Goal: Transaction & Acquisition: Download file/media

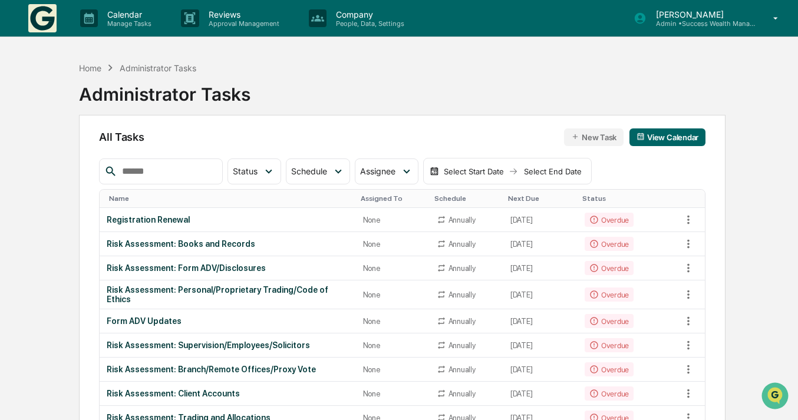
click at [259, 82] on div "Home Administrator Tasks Administrator Tasks" at bounding box center [402, 85] width 646 height 59
click at [583, 134] on button "New Task" at bounding box center [594, 137] width 60 height 18
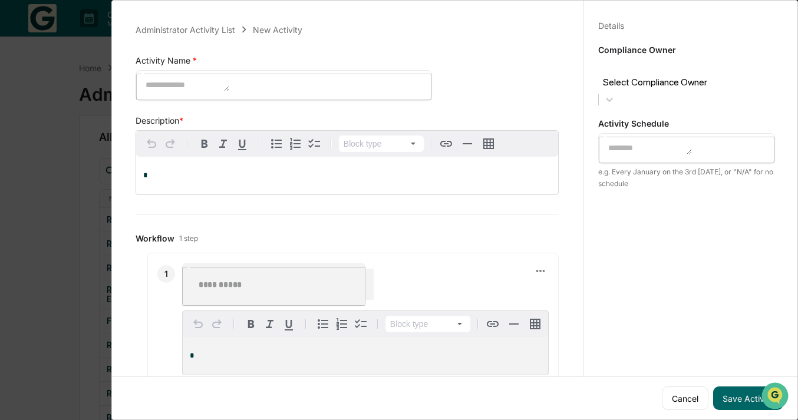
click at [725, 75] on div at bounding box center [686, 69] width 165 height 14
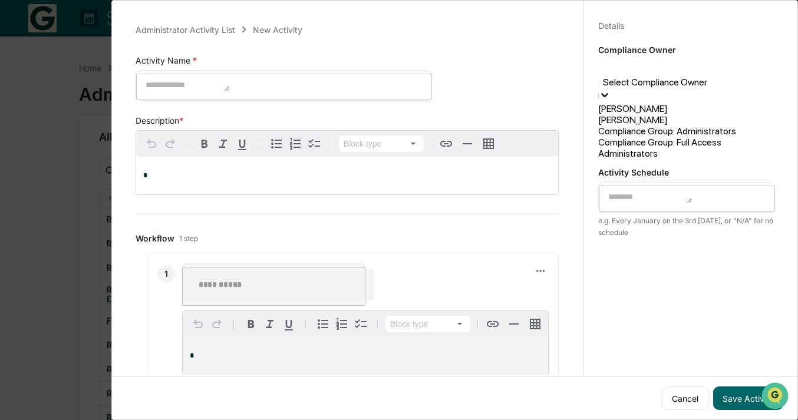
click at [693, 232] on div "Details Save Cancel Compliance Owner 4 results available. Use Up and Down to ch…" at bounding box center [686, 221] width 206 height 448
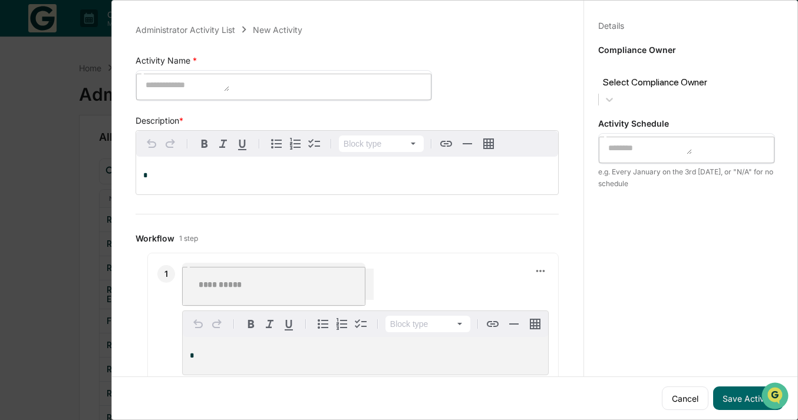
click at [681, 71] on div at bounding box center [686, 69] width 165 height 14
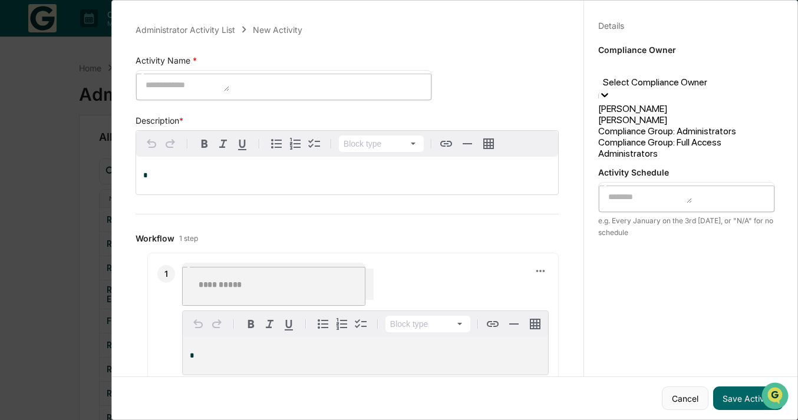
click at [675, 394] on button "Cancel" at bounding box center [685, 399] width 47 height 24
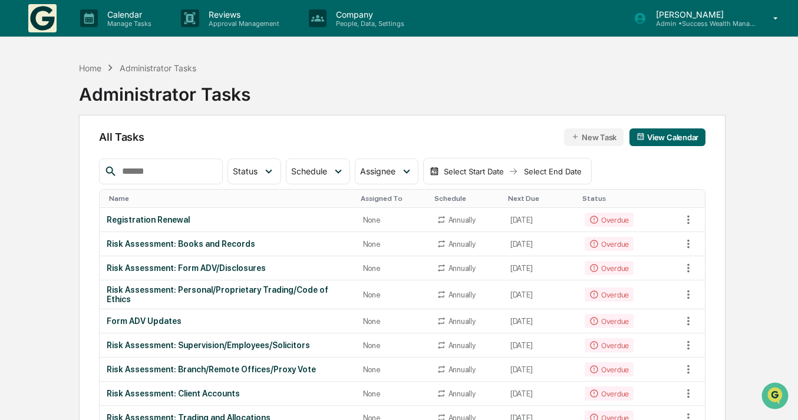
click at [57, 14] on link at bounding box center [49, 18] width 42 height 37
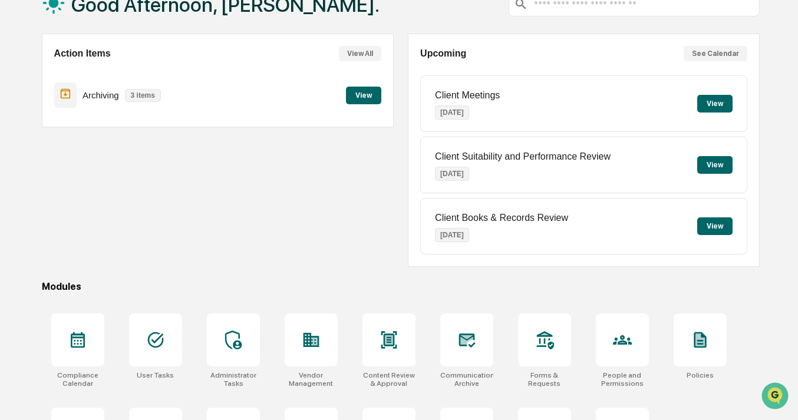
scroll to position [153, 0]
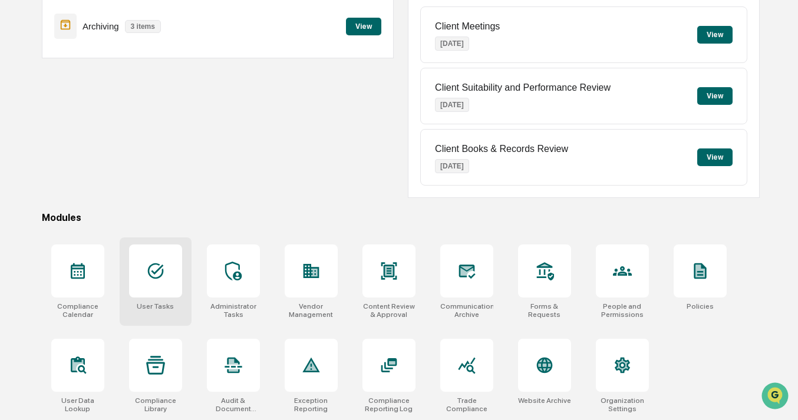
click at [167, 269] on div at bounding box center [155, 271] width 53 height 53
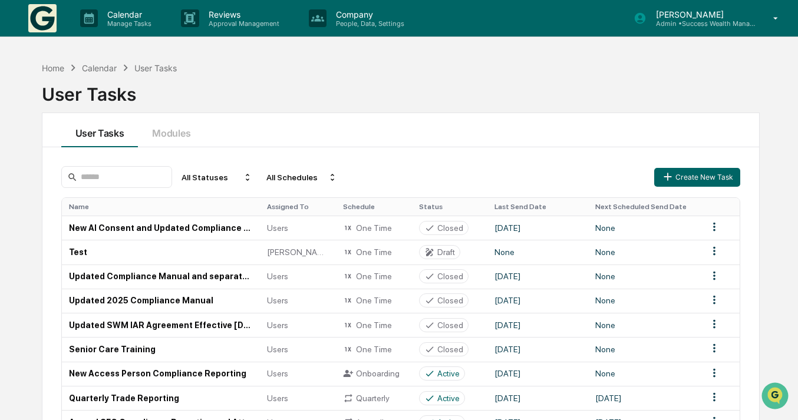
click at [279, 93] on div "User Tasks" at bounding box center [401, 89] width 718 height 31
click at [715, 179] on button "Create New Task" at bounding box center [697, 177] width 86 height 19
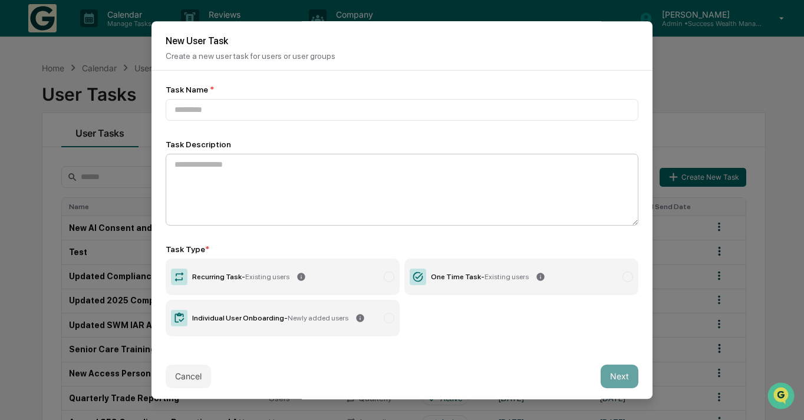
scroll to position [1, 0]
click at [309, 103] on input at bounding box center [402, 110] width 473 height 22
type input "****"
click at [413, 275] on icon at bounding box center [418, 277] width 10 height 10
click at [619, 377] on button "Next" at bounding box center [619, 377] width 38 height 24
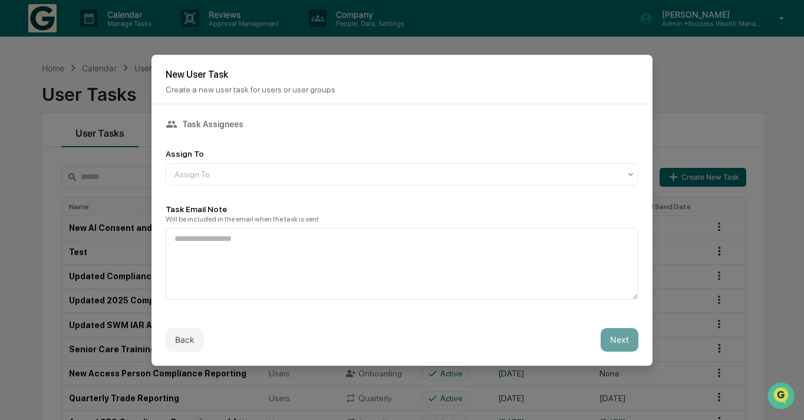
scroll to position [0, 0]
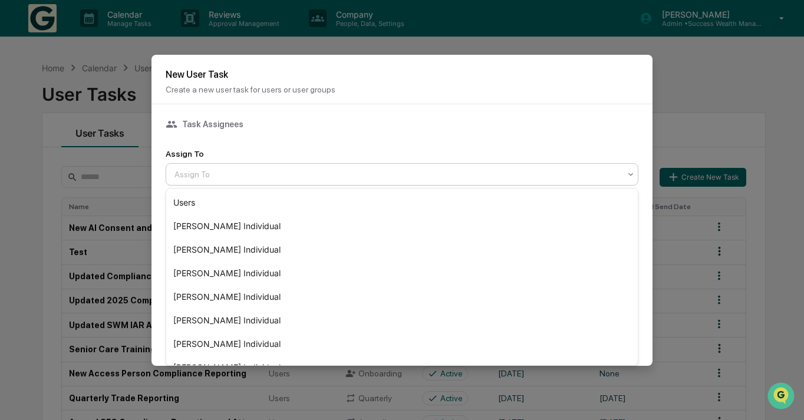
click at [406, 175] on div at bounding box center [396, 175] width 445 height 12
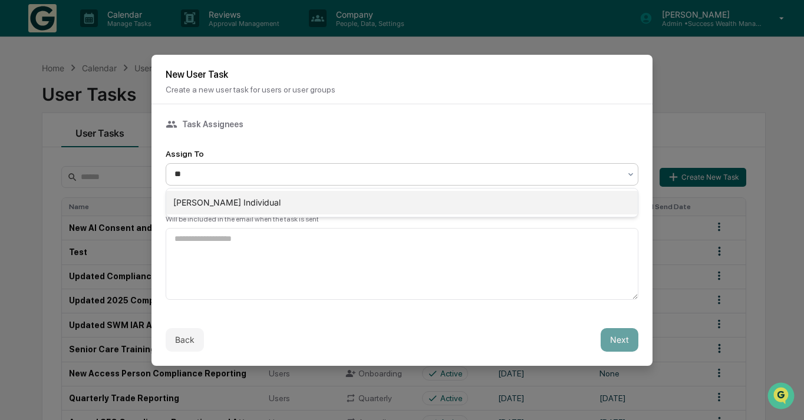
type input "*"
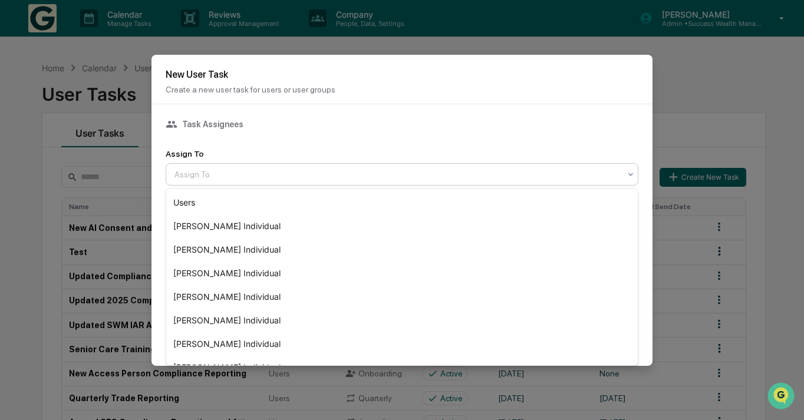
click at [359, 121] on div "Task Assignees" at bounding box center [402, 124] width 473 height 12
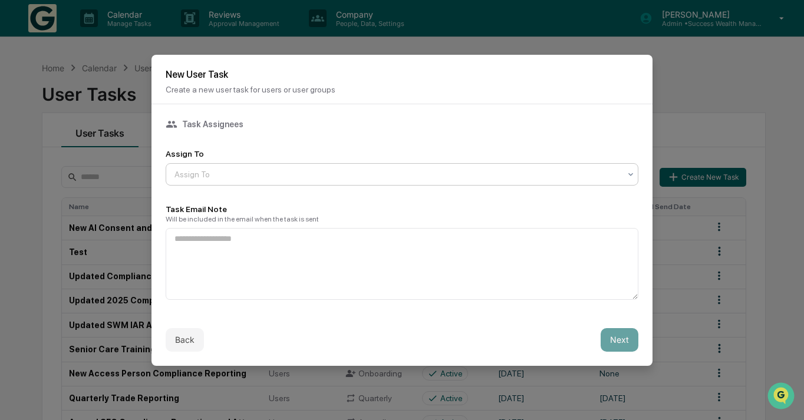
click at [250, 173] on div at bounding box center [396, 175] width 445 height 12
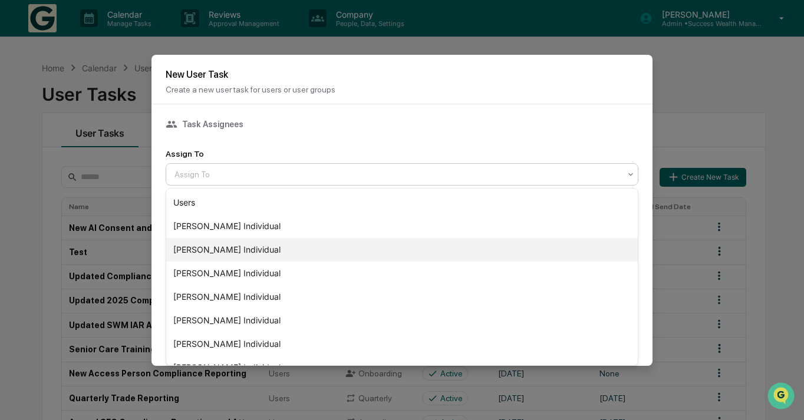
scroll to position [64, 0]
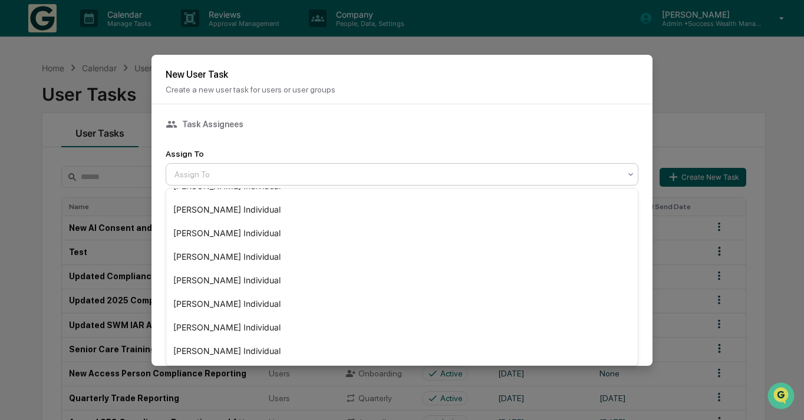
click at [318, 106] on div "Task Assignees Assign To 10 results available. Use Up and Down to choose option…" at bounding box center [401, 209] width 501 height 210
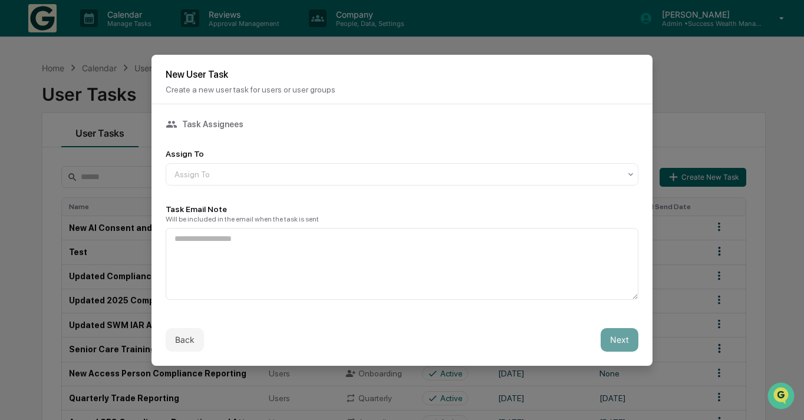
click at [270, 186] on div "Task Assignees Assign To Assign To Task Email Note Will be included in the emai…" at bounding box center [402, 208] width 473 height 181
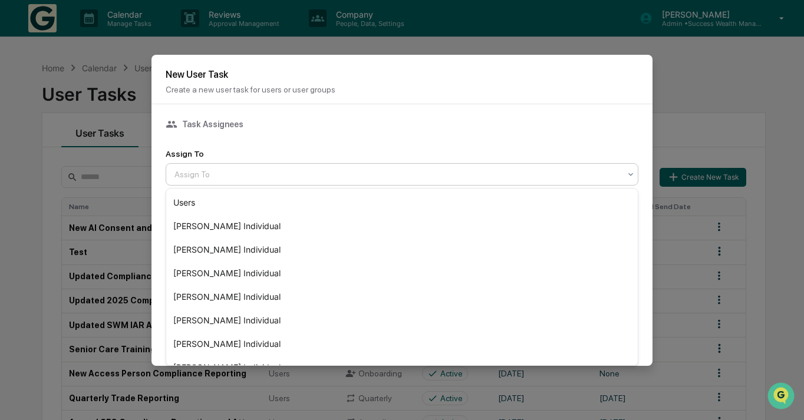
click at [269, 175] on div at bounding box center [396, 175] width 445 height 12
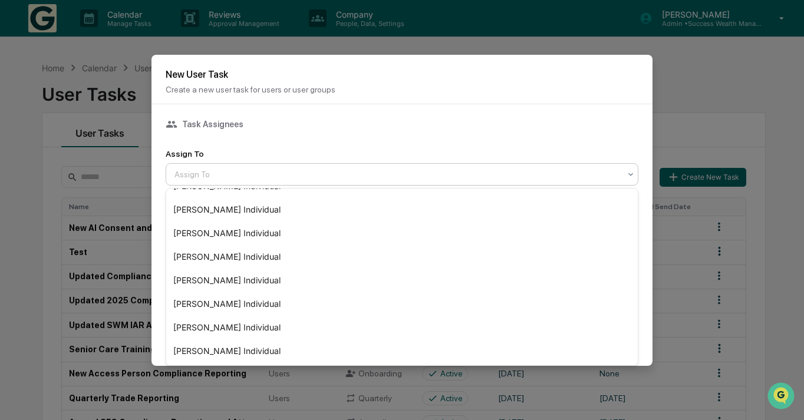
click at [310, 85] on p "Create a new user task for users or user groups" at bounding box center [402, 89] width 473 height 9
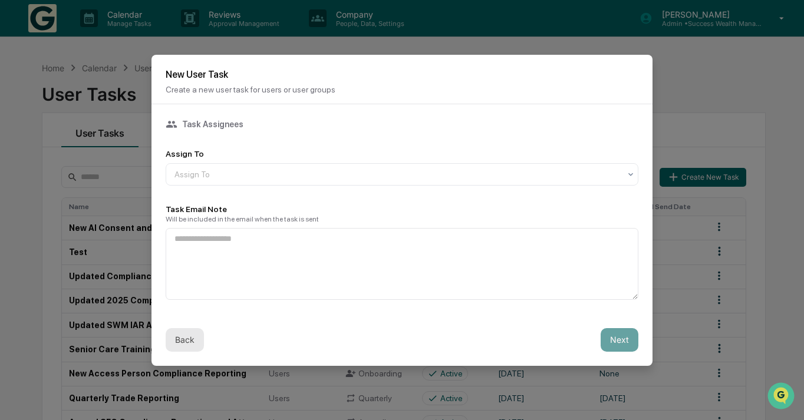
click at [194, 341] on button "Back" at bounding box center [185, 340] width 38 height 24
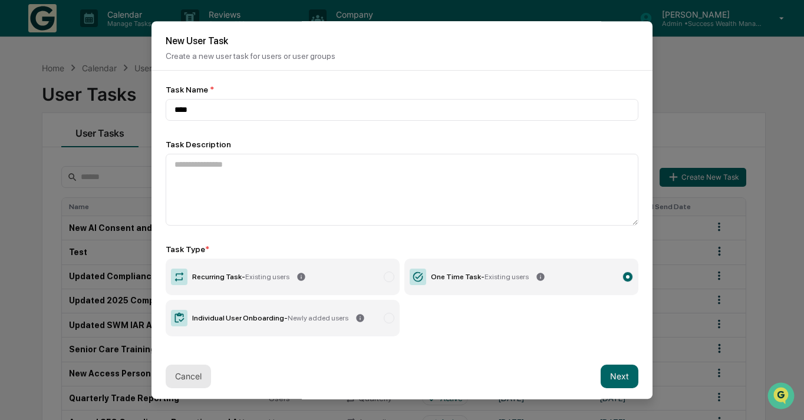
click at [189, 371] on button "Cancel" at bounding box center [188, 377] width 45 height 24
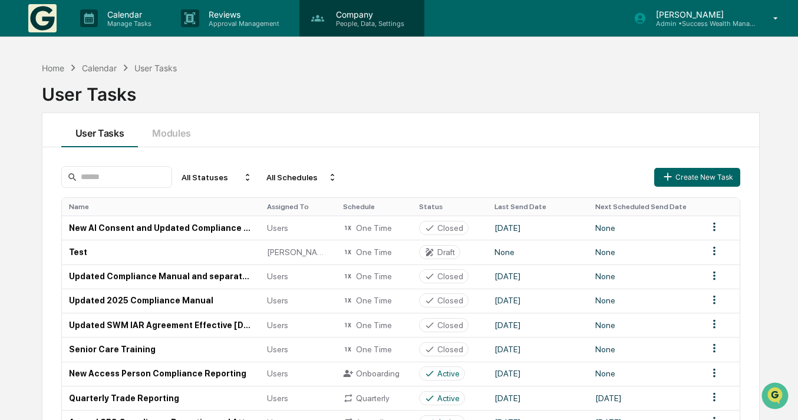
click at [384, 29] on div "Company People, Data, Settings" at bounding box center [361, 18] width 125 height 37
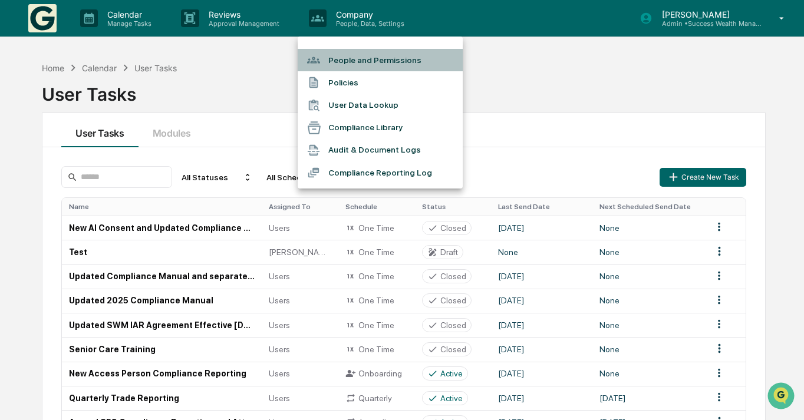
click at [371, 65] on li "People and Permissions" at bounding box center [380, 60] width 165 height 22
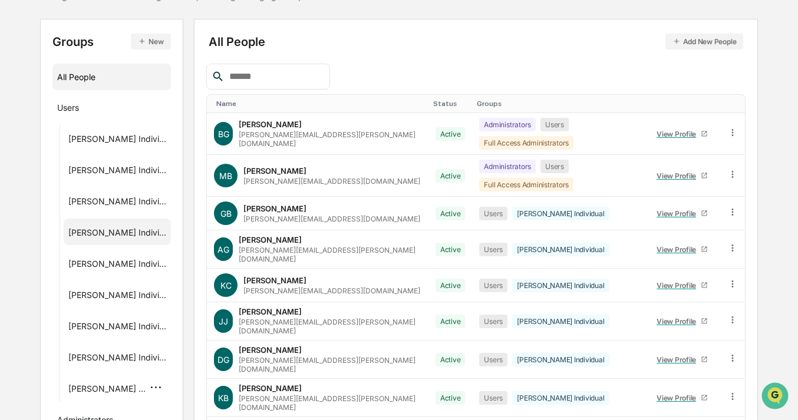
scroll to position [38, 0]
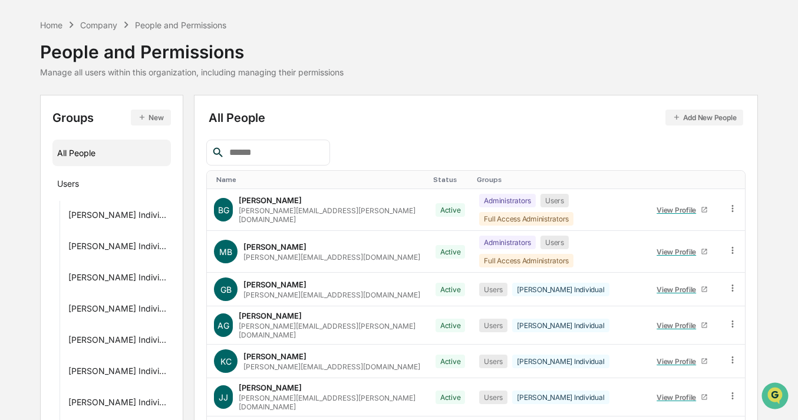
click at [145, 124] on button "New" at bounding box center [150, 118] width 39 height 16
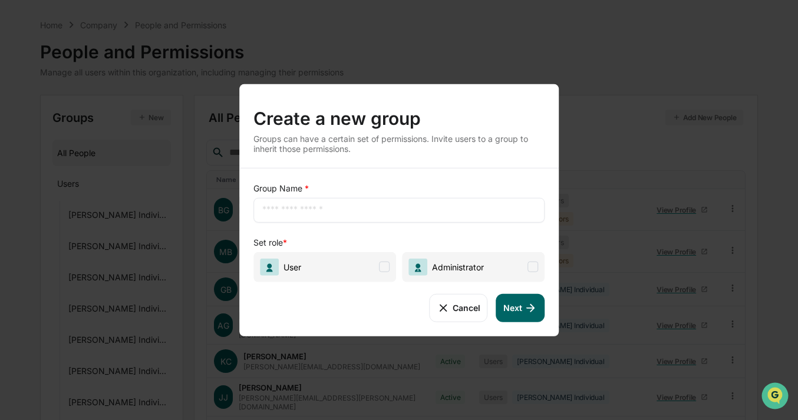
click at [280, 207] on input "text" at bounding box center [398, 210] width 273 height 12
click at [345, 268] on span "User" at bounding box center [324, 267] width 143 height 30
click at [364, 198] on div "​" at bounding box center [398, 209] width 291 height 25
click at [357, 212] on input "text" at bounding box center [398, 210] width 273 height 12
type input "**********"
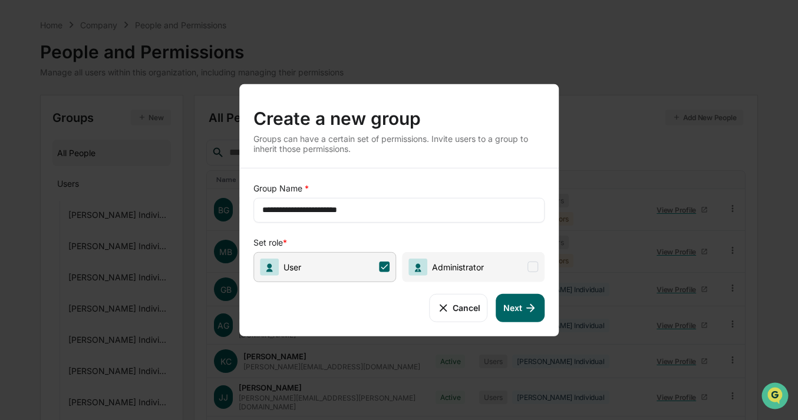
click at [527, 319] on button "Next" at bounding box center [520, 307] width 48 height 28
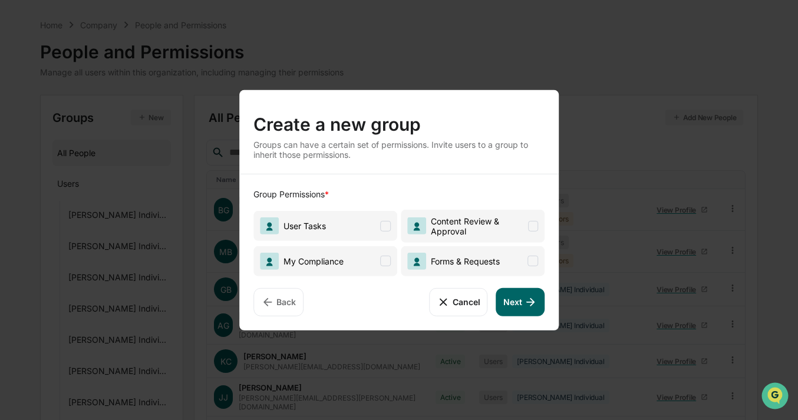
click at [381, 227] on span at bounding box center [385, 225] width 11 height 11
click at [527, 303] on icon at bounding box center [530, 301] width 13 height 13
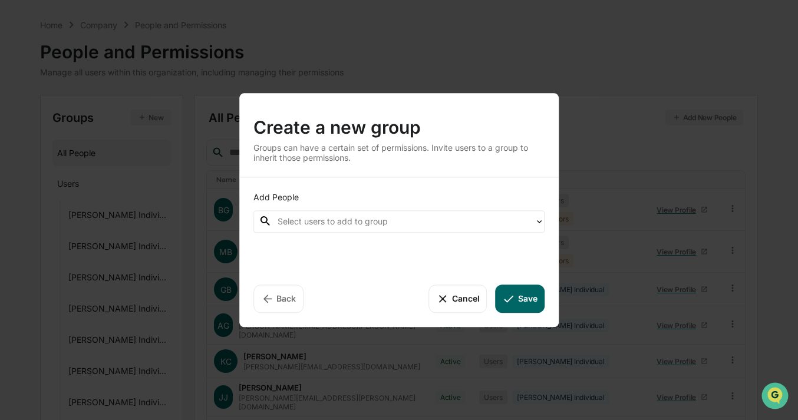
click at [468, 230] on div "Select users to add to group" at bounding box center [403, 221] width 262 height 18
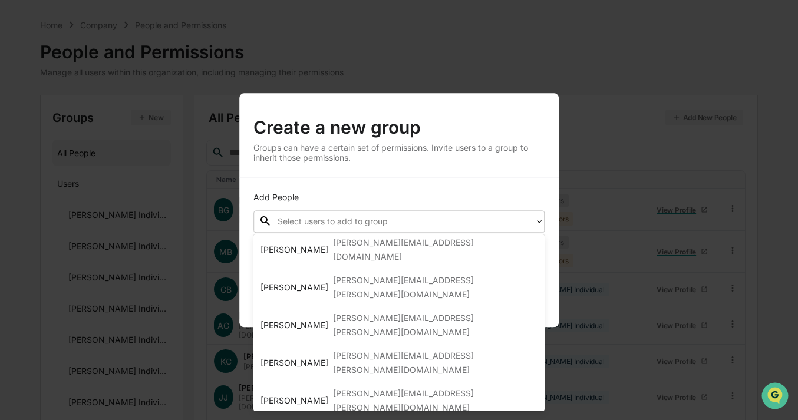
scroll to position [181, 0]
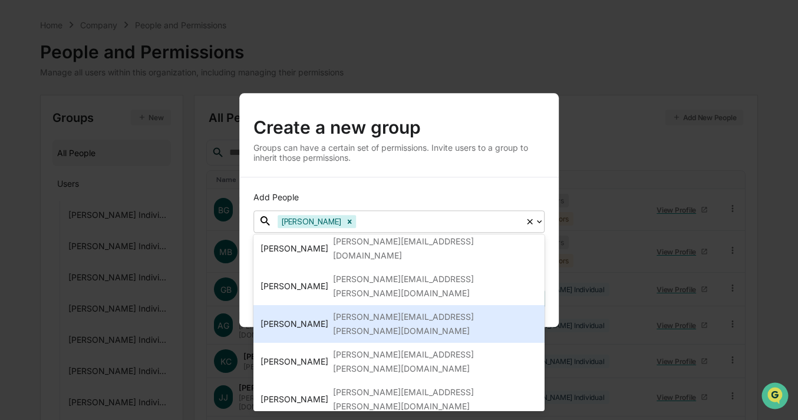
click at [465, 170] on div "Create a new group Groups can have a certain set of permissions. Invite users t…" at bounding box center [398, 135] width 319 height 84
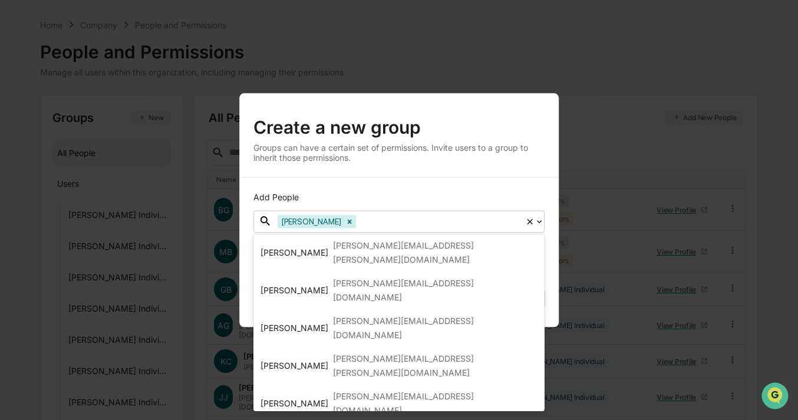
click at [550, 265] on div "Add People option Kenneth Thomas, selected. 14 results available. Use Up and Do…" at bounding box center [398, 252] width 319 height 150
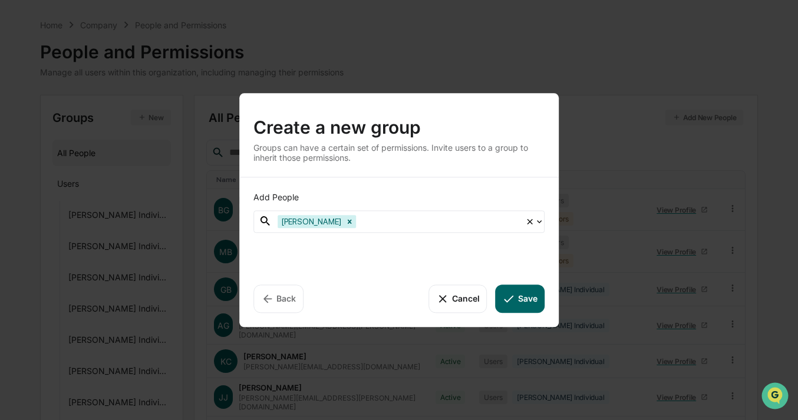
click at [524, 300] on button "Save" at bounding box center [520, 299] width 49 height 28
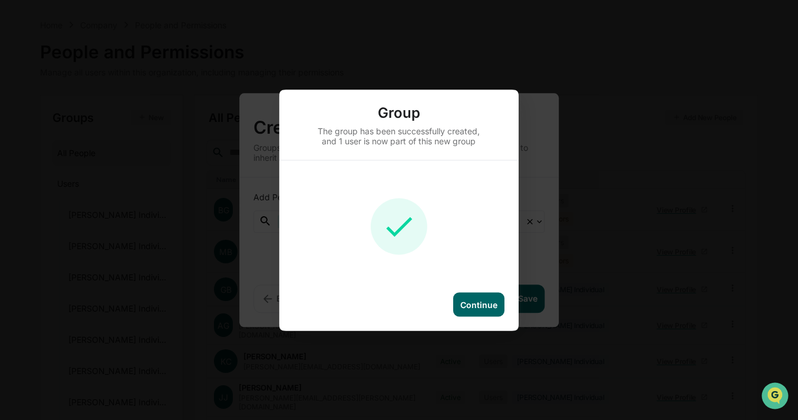
click at [481, 303] on div "Continue" at bounding box center [478, 304] width 37 height 10
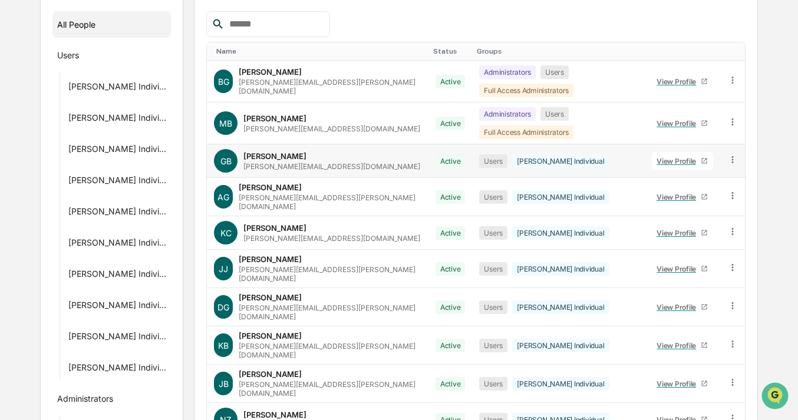
scroll to position [205, 0]
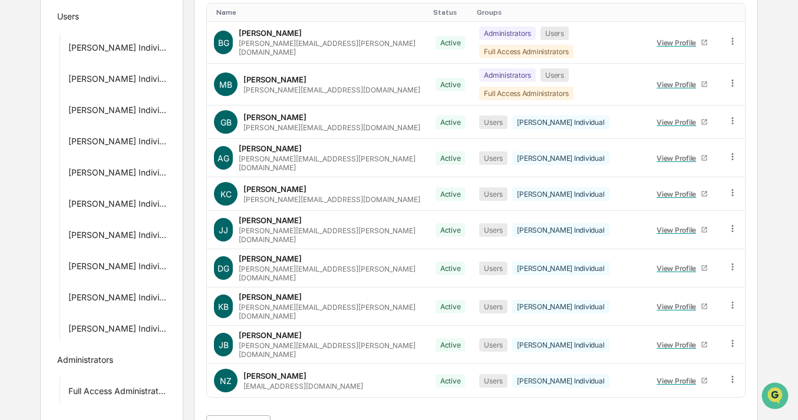
click at [252, 389] on body "Calendar Manage Tasks Reviews Approval Management Company People, Data, Setting…" at bounding box center [399, 122] width 798 height 655
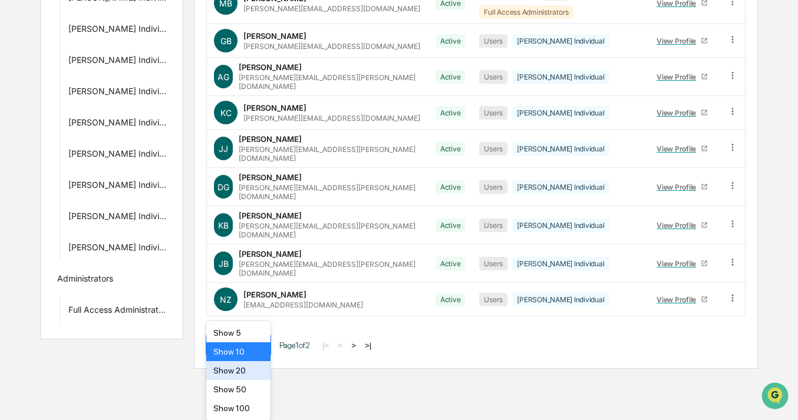
click at [245, 365] on div "Show 20" at bounding box center [238, 370] width 64 height 19
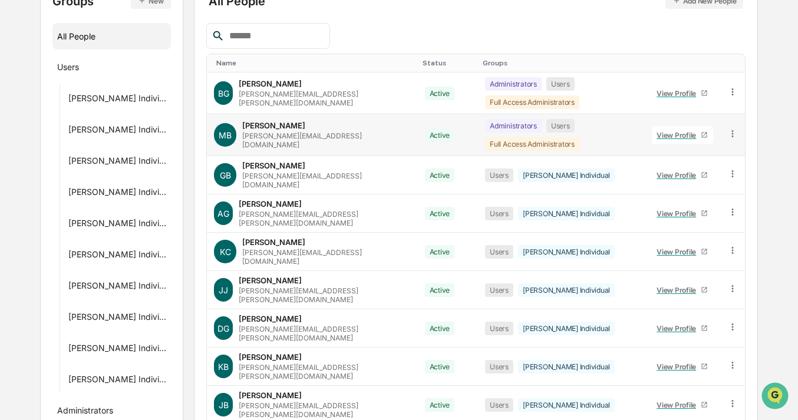
scroll to position [48, 0]
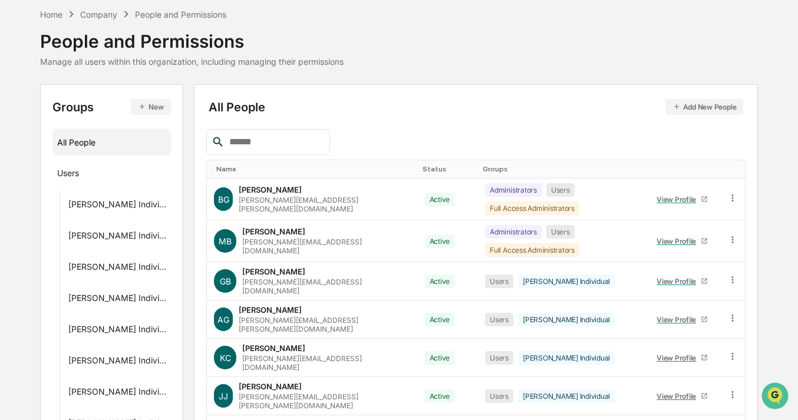
click at [160, 104] on button "New" at bounding box center [150, 107] width 39 height 16
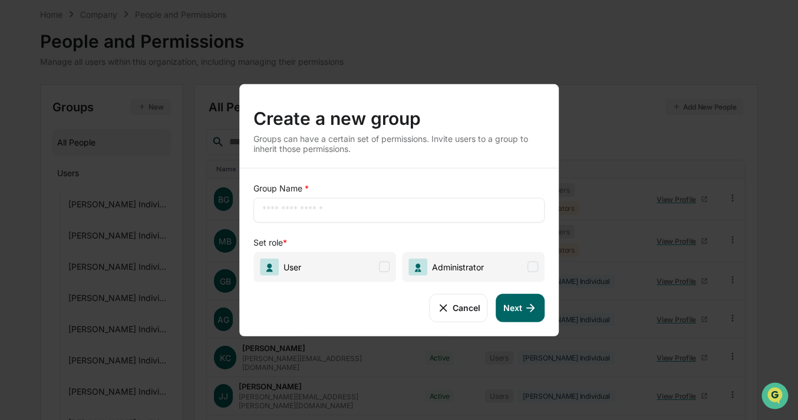
click at [329, 207] on input "text" at bounding box center [398, 210] width 273 height 12
type input "**********"
click at [375, 266] on span "User" at bounding box center [324, 267] width 143 height 30
click at [518, 308] on button "Next" at bounding box center [520, 307] width 48 height 28
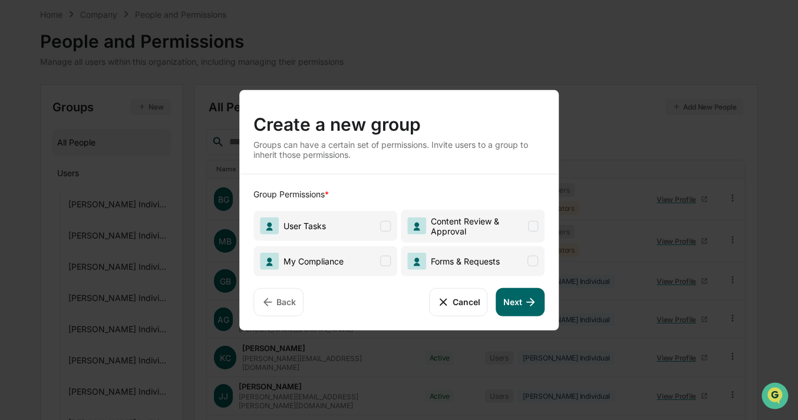
click at [374, 233] on span "User Tasks" at bounding box center [325, 226] width 144 height 30
click at [522, 302] on button "Next" at bounding box center [520, 302] width 48 height 28
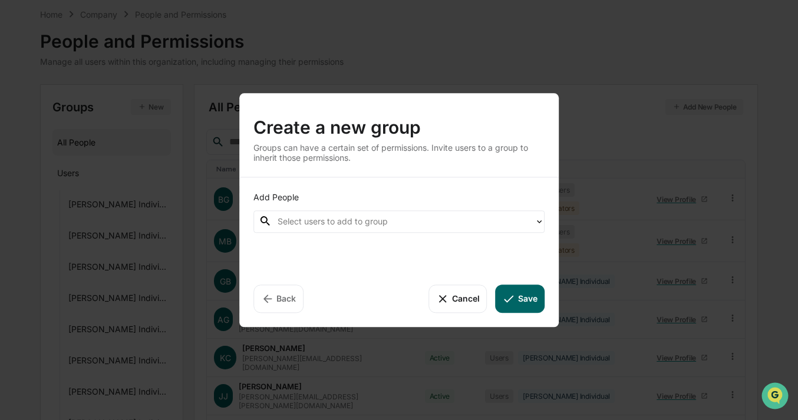
click at [467, 220] on div at bounding box center [403, 221] width 250 height 14
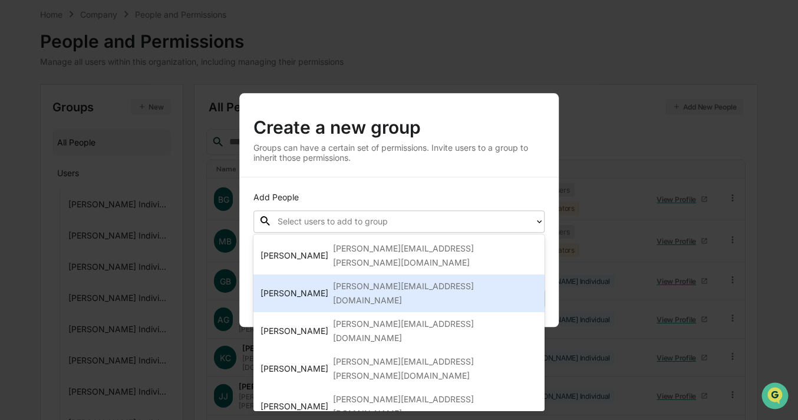
click at [400, 279] on div "michael.bruzinski@successwealth.org" at bounding box center [435, 293] width 204 height 28
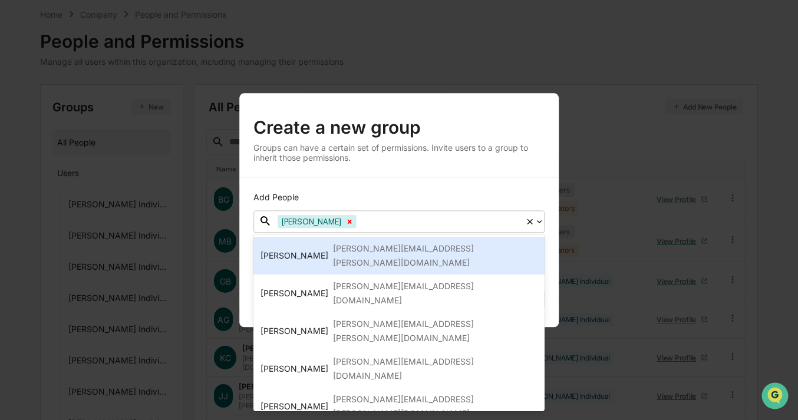
click at [345, 220] on icon "Remove Michael Bruzinski" at bounding box center [349, 221] width 8 height 8
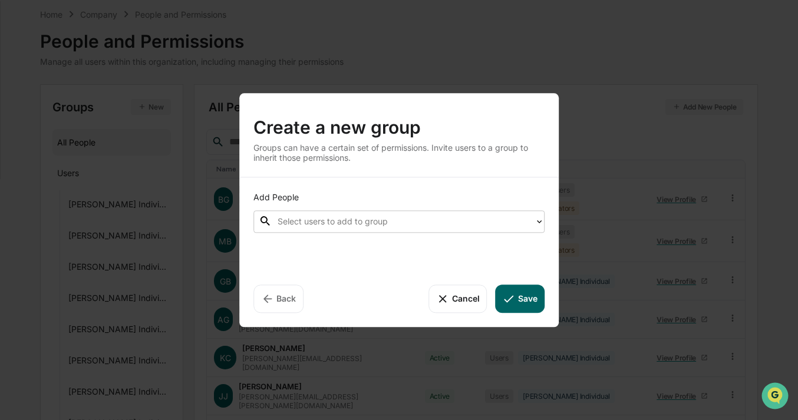
click at [348, 220] on div at bounding box center [403, 221] width 250 height 14
click at [361, 222] on div at bounding box center [403, 221] width 250 height 14
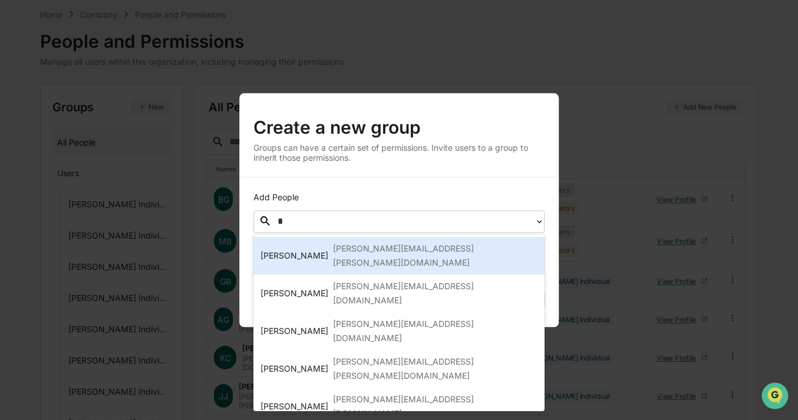
type input "**"
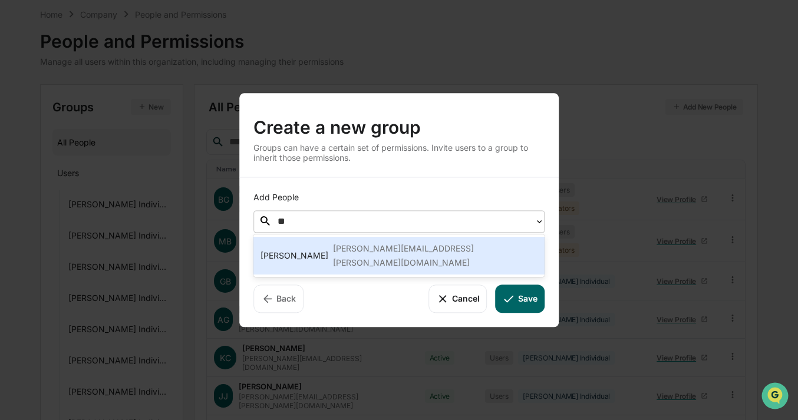
click at [342, 253] on div "travis.streblow@successwealth.org" at bounding box center [435, 256] width 204 height 28
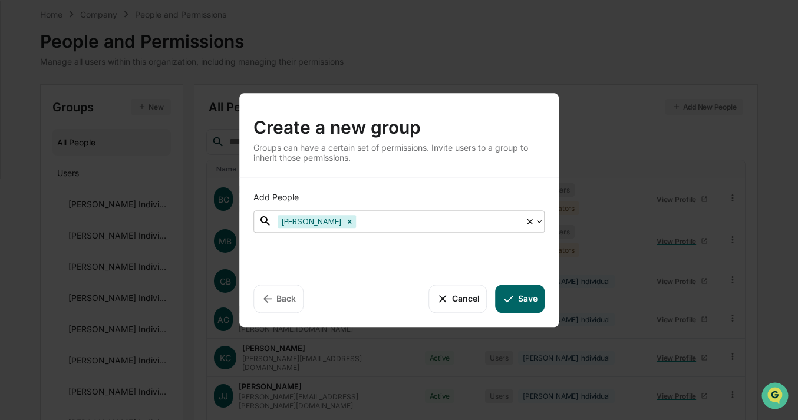
click at [516, 295] on button "Save" at bounding box center [520, 299] width 49 height 28
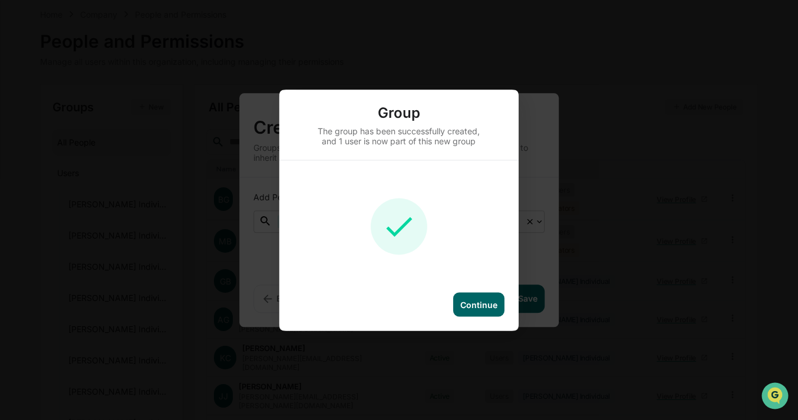
click at [483, 302] on div "Continue" at bounding box center [478, 304] width 37 height 10
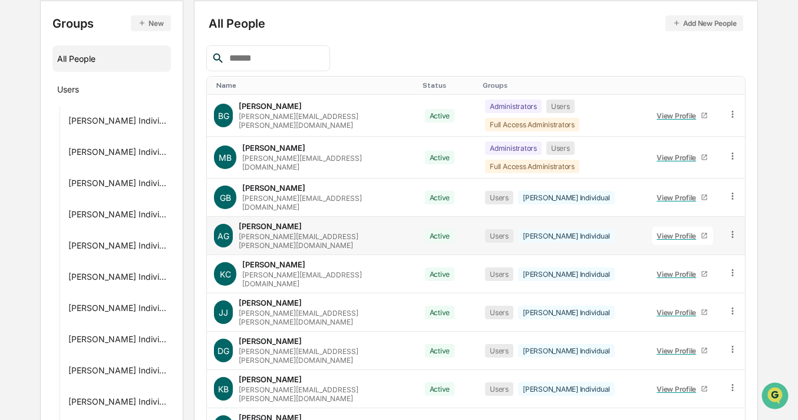
scroll to position [88, 0]
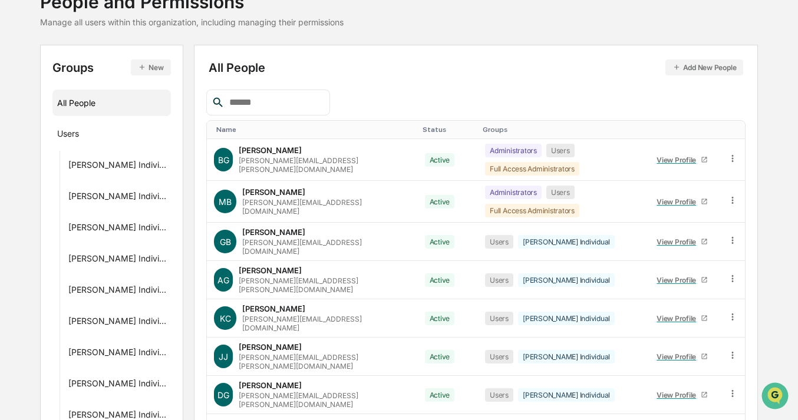
click at [170, 72] on button "New" at bounding box center [150, 68] width 39 height 16
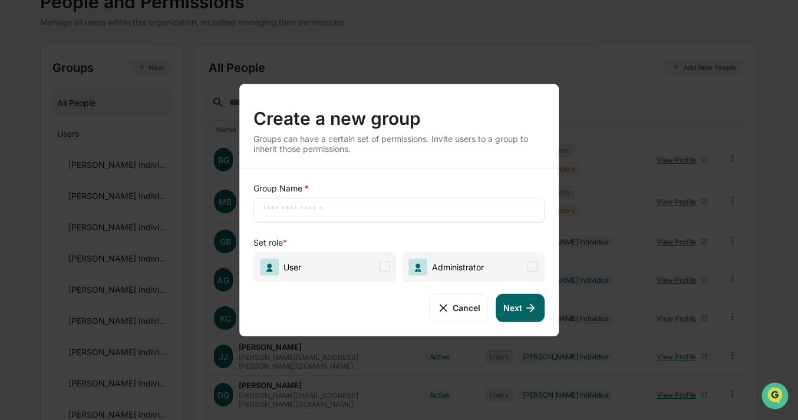
click at [332, 204] on input "text" at bounding box center [398, 210] width 273 height 12
type input "**********"
click at [388, 264] on span at bounding box center [384, 267] width 11 height 11
click at [519, 309] on button "Next" at bounding box center [520, 307] width 48 height 28
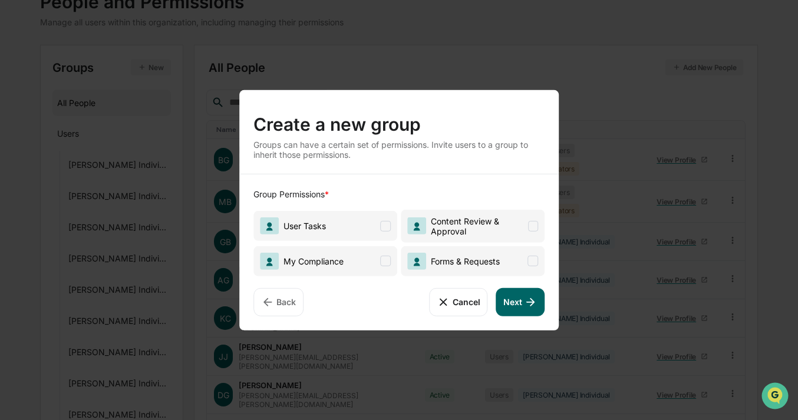
click at [372, 225] on span "User Tasks" at bounding box center [325, 226] width 144 height 30
click at [516, 309] on button "Next" at bounding box center [520, 302] width 48 height 28
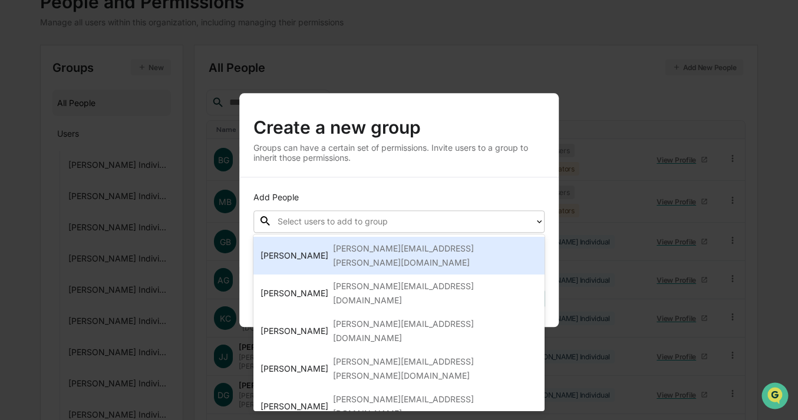
click at [523, 227] on div at bounding box center [403, 221] width 250 height 14
type input "**"
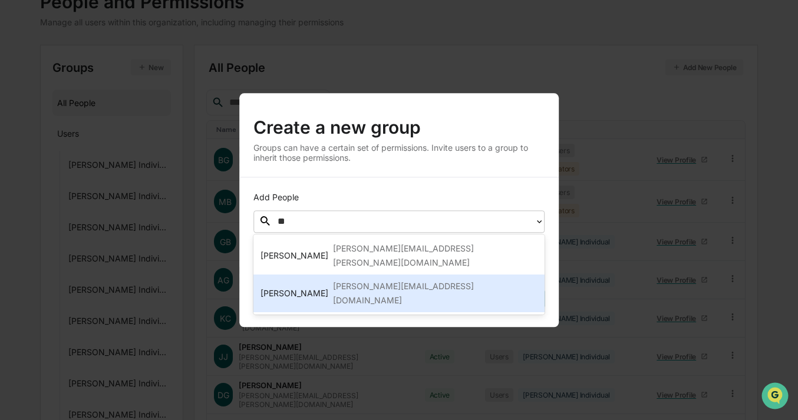
click at [400, 279] on div "adam.french@successwealth.org" at bounding box center [435, 293] width 204 height 28
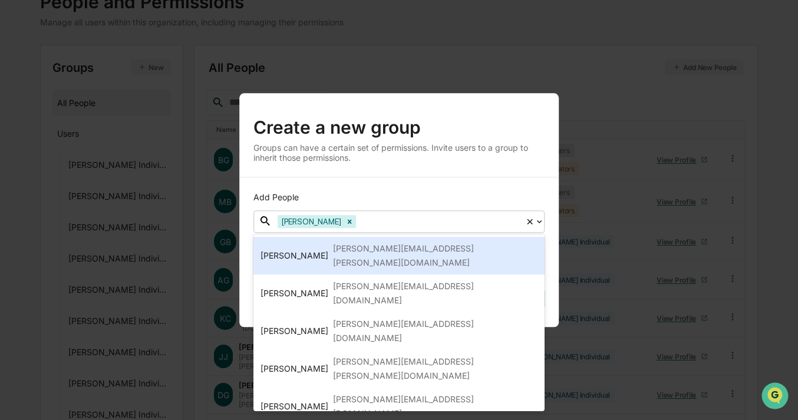
click at [487, 181] on div "Add People option Adam French, selected. 14 results available. Use Up and Down …" at bounding box center [398, 252] width 319 height 150
click at [536, 200] on div "Add People" at bounding box center [398, 198] width 291 height 12
click at [544, 227] on div "Add People option Adam French, selected. 14 results available. Use Up and Down …" at bounding box center [398, 252] width 319 height 150
click at [542, 227] on div at bounding box center [534, 221] width 19 height 21
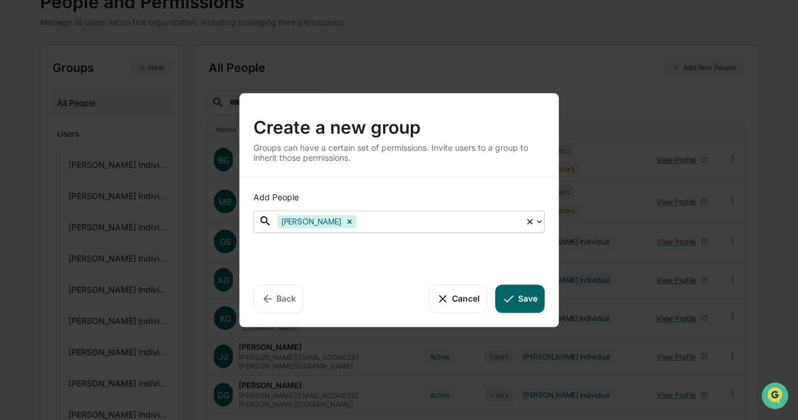
click at [526, 297] on button "Save" at bounding box center [520, 299] width 49 height 28
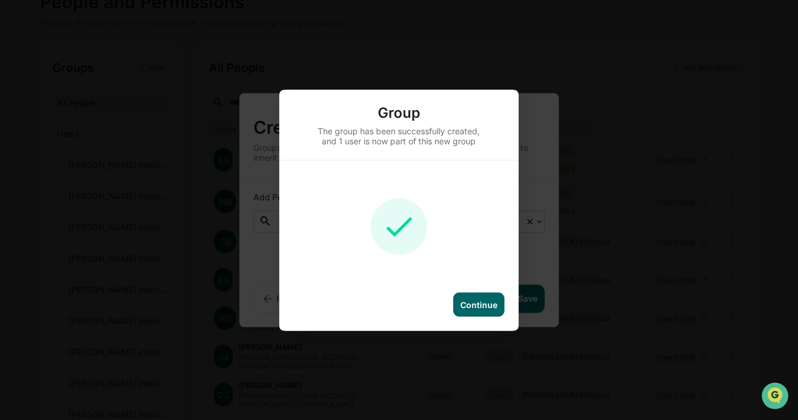
click at [473, 302] on div "Continue" at bounding box center [478, 304] width 37 height 10
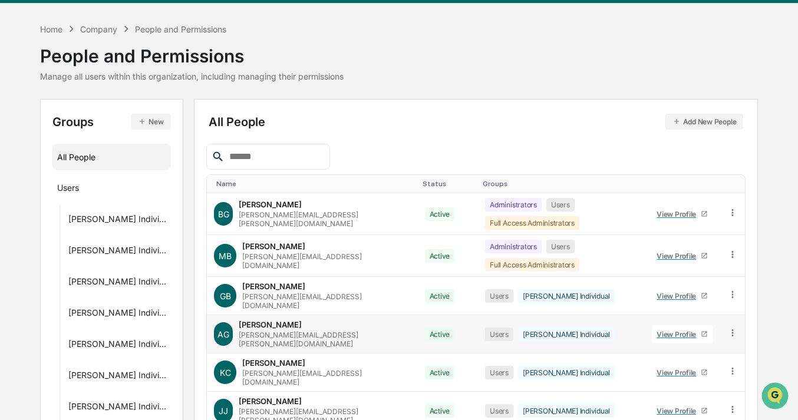
scroll to position [0, 0]
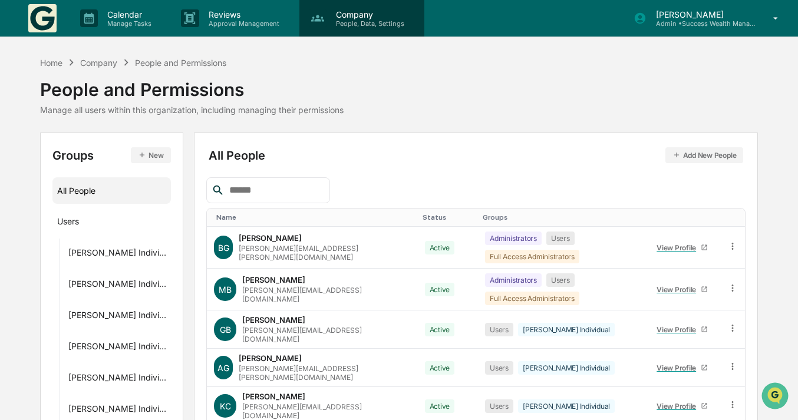
click at [334, 20] on p "People, Data, Settings" at bounding box center [368, 23] width 84 height 8
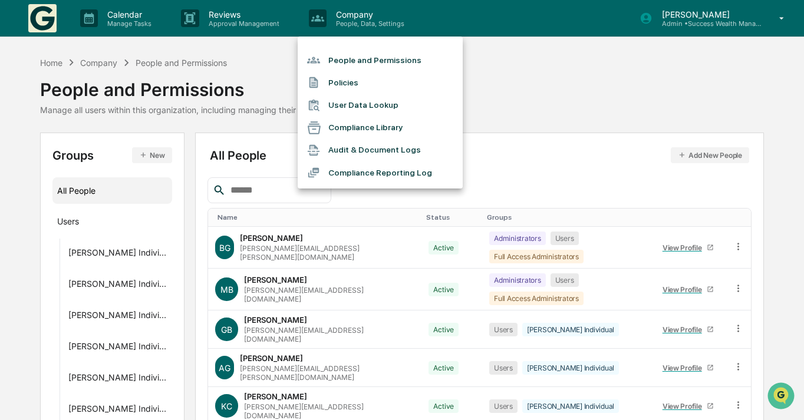
click at [365, 74] on li "Policies" at bounding box center [380, 82] width 165 height 22
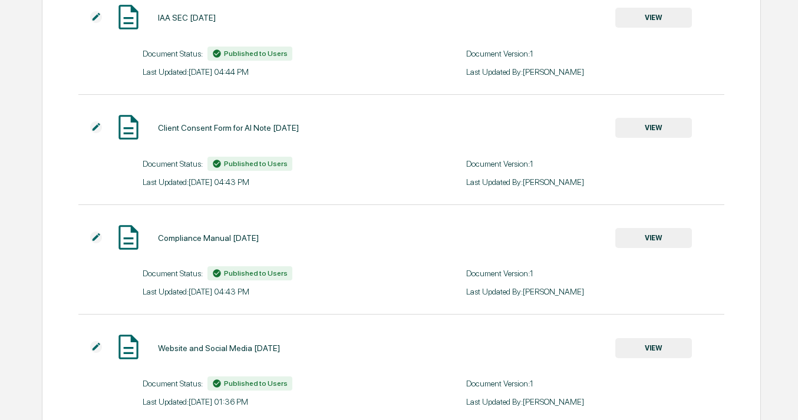
scroll to position [314, 0]
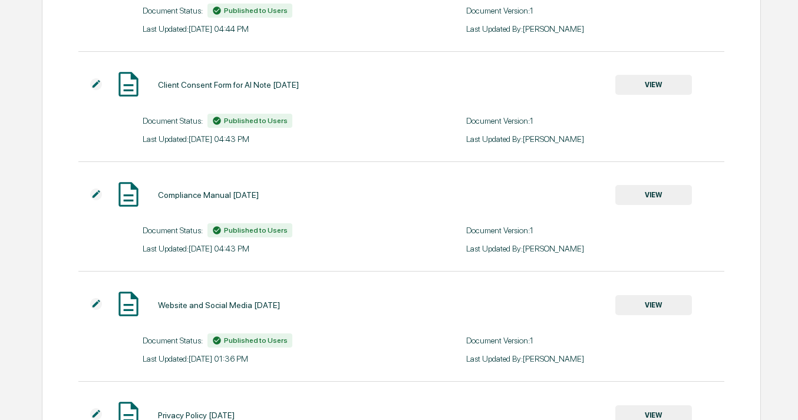
click at [667, 194] on button "VIEW" at bounding box center [653, 195] width 77 height 20
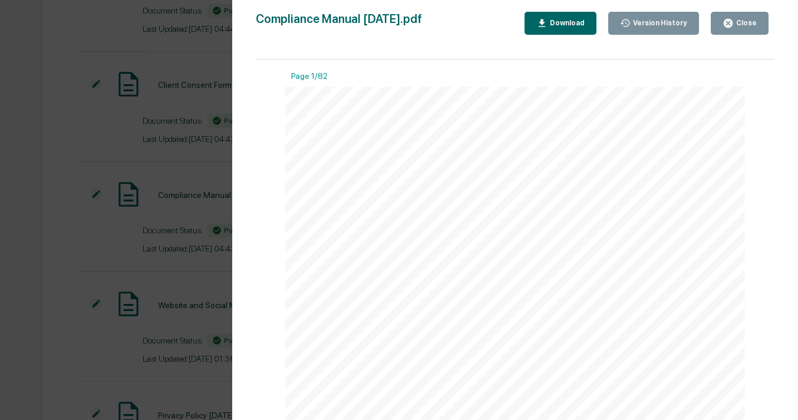
click at [585, 26] on div "Download" at bounding box center [565, 23] width 37 height 8
click at [458, 38] on div "Compliance Manual [DATE].pdf Close Version History Download Page 1/82 1 [DATE] …" at bounding box center [515, 222] width 519 height 420
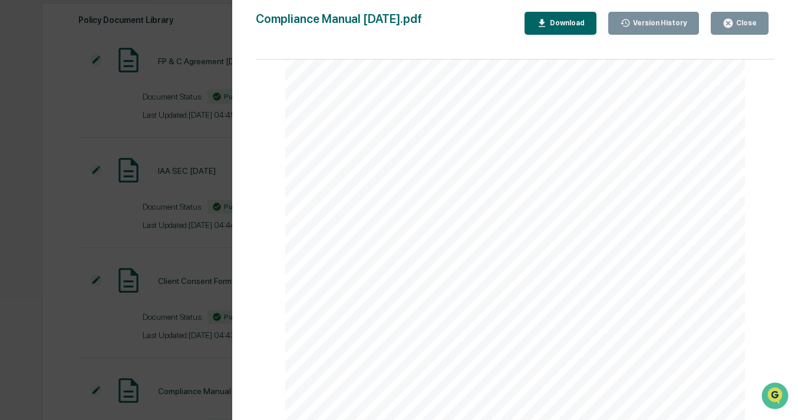
scroll to position [49447, 0]
click at [47, 151] on div "Version History [DATE] 08:43 PM [PERSON_NAME] Compliance Manual [DATE].pdf Clos…" at bounding box center [399, 210] width 798 height 420
click at [741, 22] on div "Close" at bounding box center [745, 23] width 23 height 8
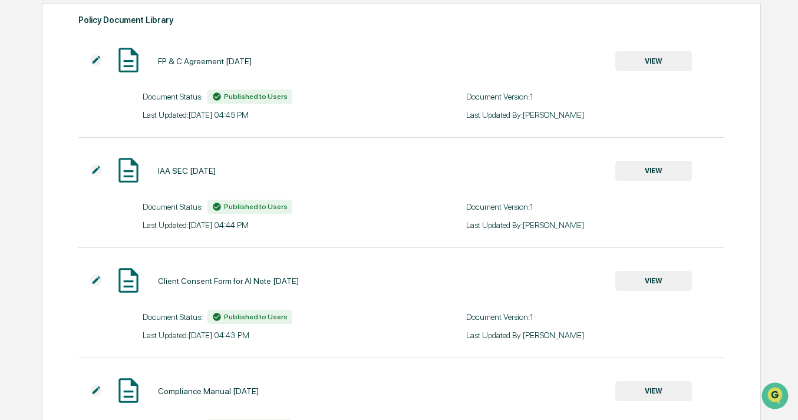
scroll to position [0, 0]
